Goal: Task Accomplishment & Management: Use online tool/utility

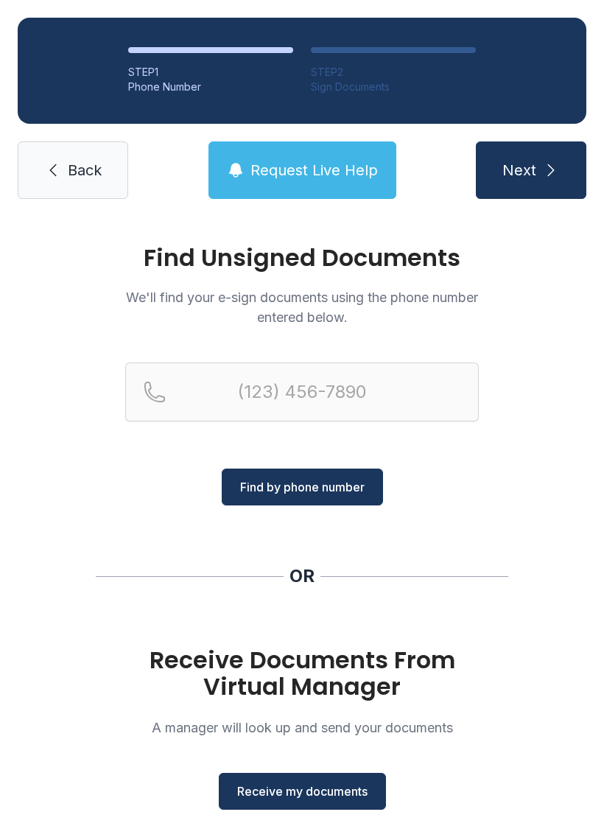
click at [320, 794] on span "Receive my documents" at bounding box center [302, 792] width 130 height 18
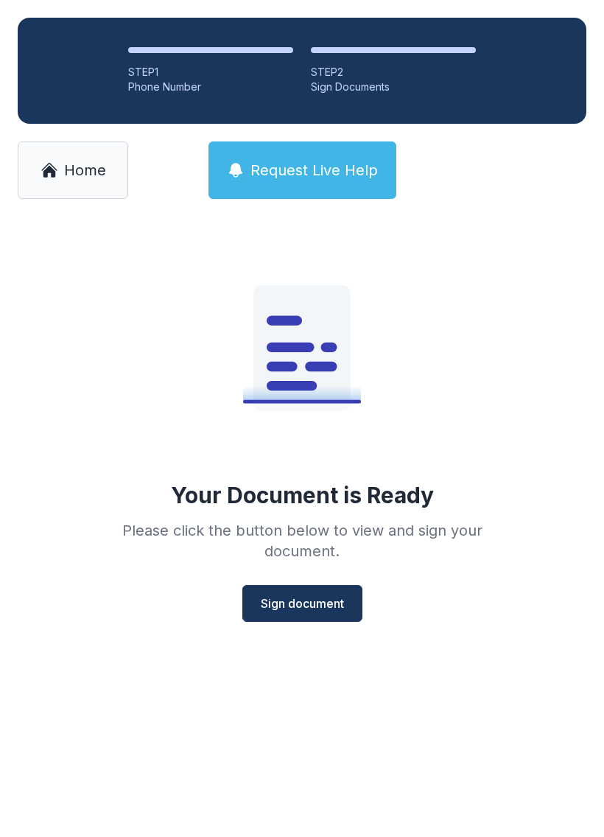
click at [307, 606] on span "Sign document" at bounding box center [302, 604] width 83 height 18
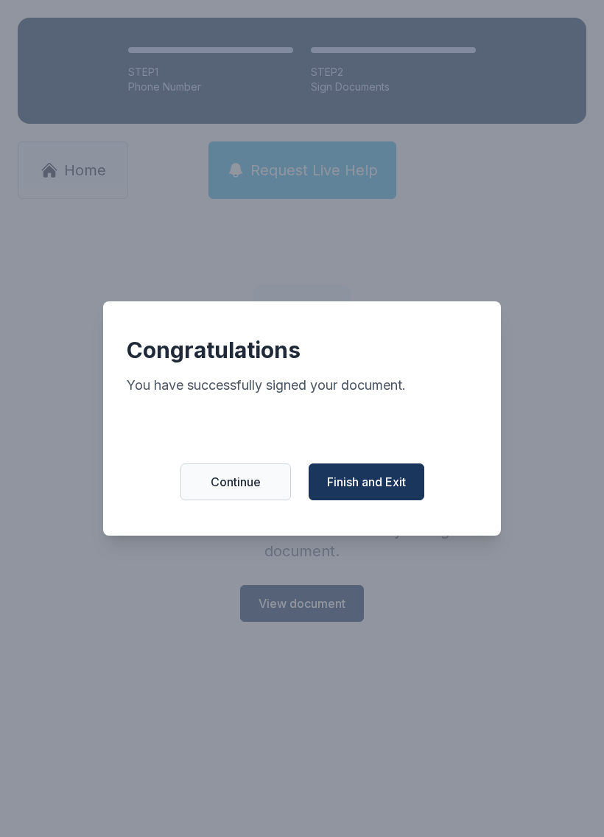
click at [246, 475] on button "Continue" at bounding box center [236, 482] width 111 height 37
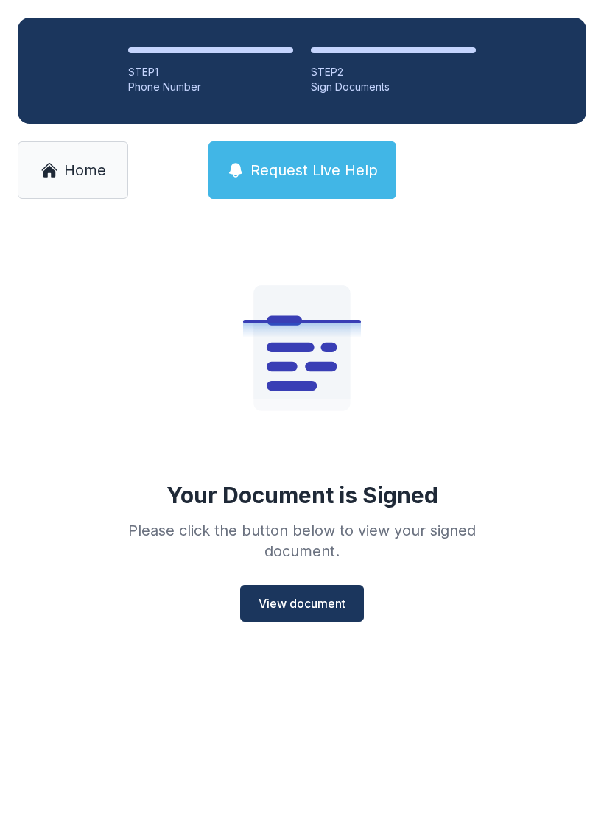
click at [343, 595] on span "View document" at bounding box center [302, 604] width 87 height 18
click at [81, 175] on span "Home" at bounding box center [85, 170] width 42 height 21
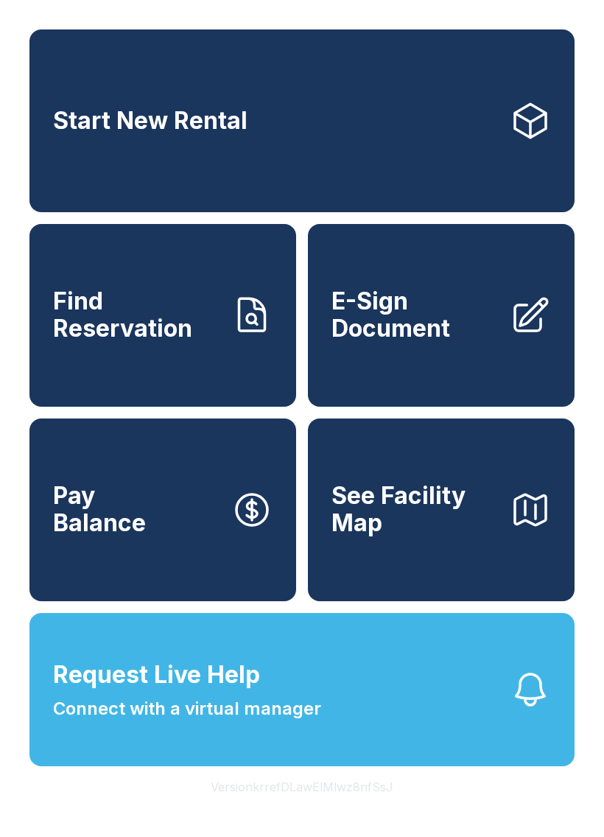
click at [437, 342] on span "E-Sign Document" at bounding box center [415, 315] width 167 height 54
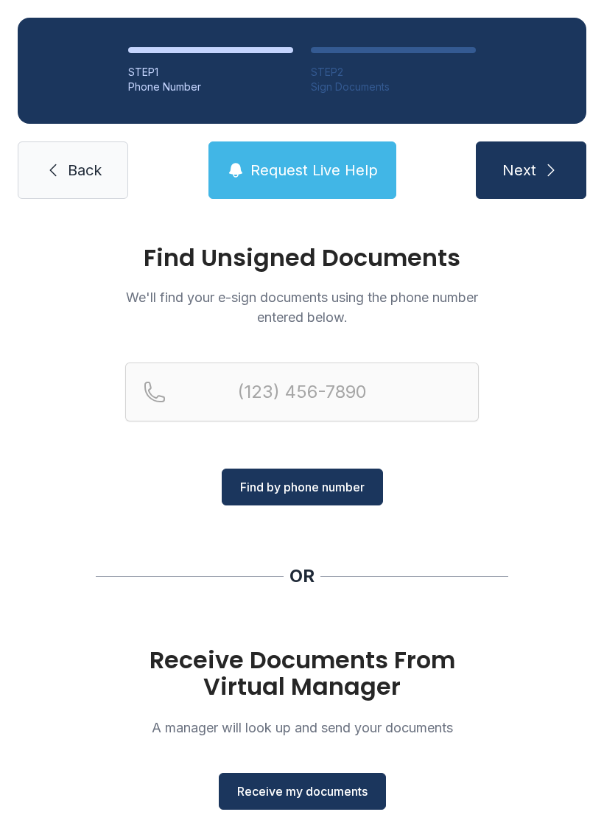
click at [323, 797] on span "Receive my documents" at bounding box center [302, 792] width 130 height 18
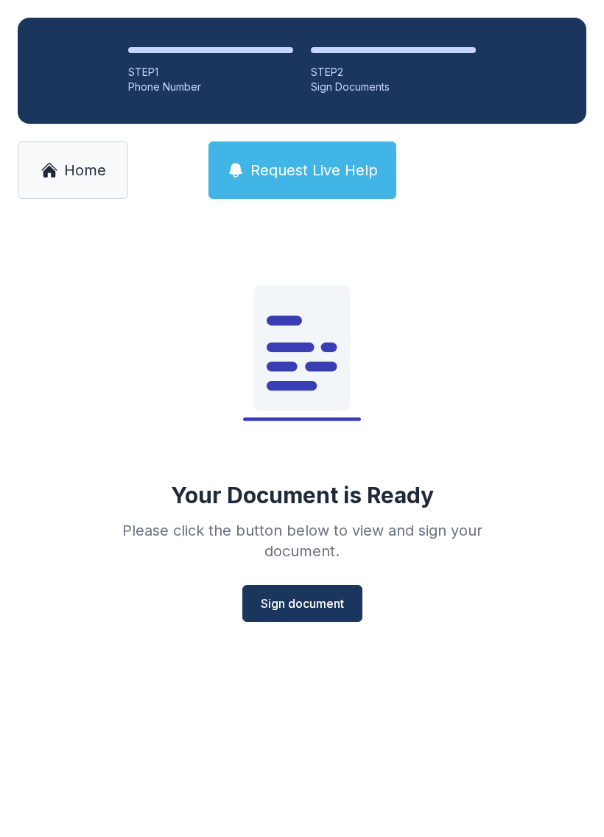
click at [318, 606] on span "Sign document" at bounding box center [302, 604] width 83 height 18
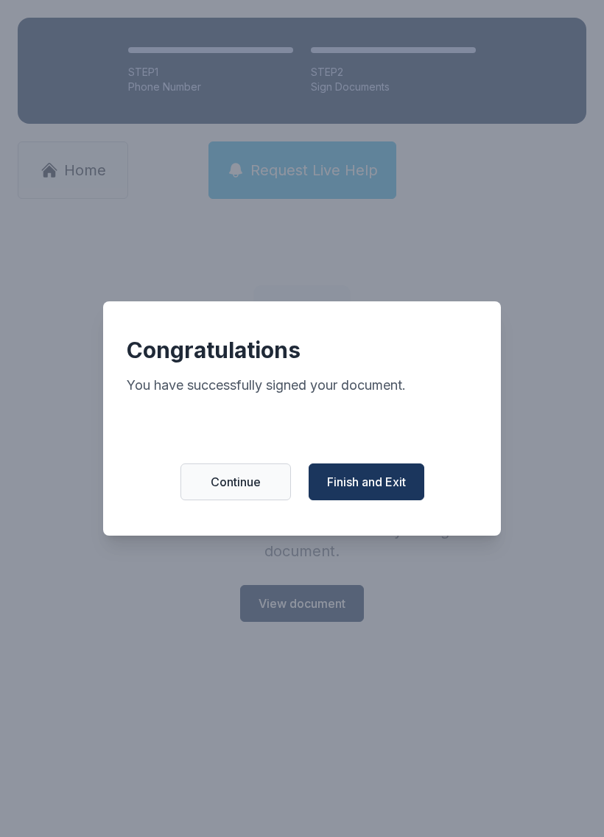
click at [363, 485] on span "Finish and Exit" at bounding box center [366, 482] width 79 height 18
